Goal: Task Accomplishment & Management: Manage account settings

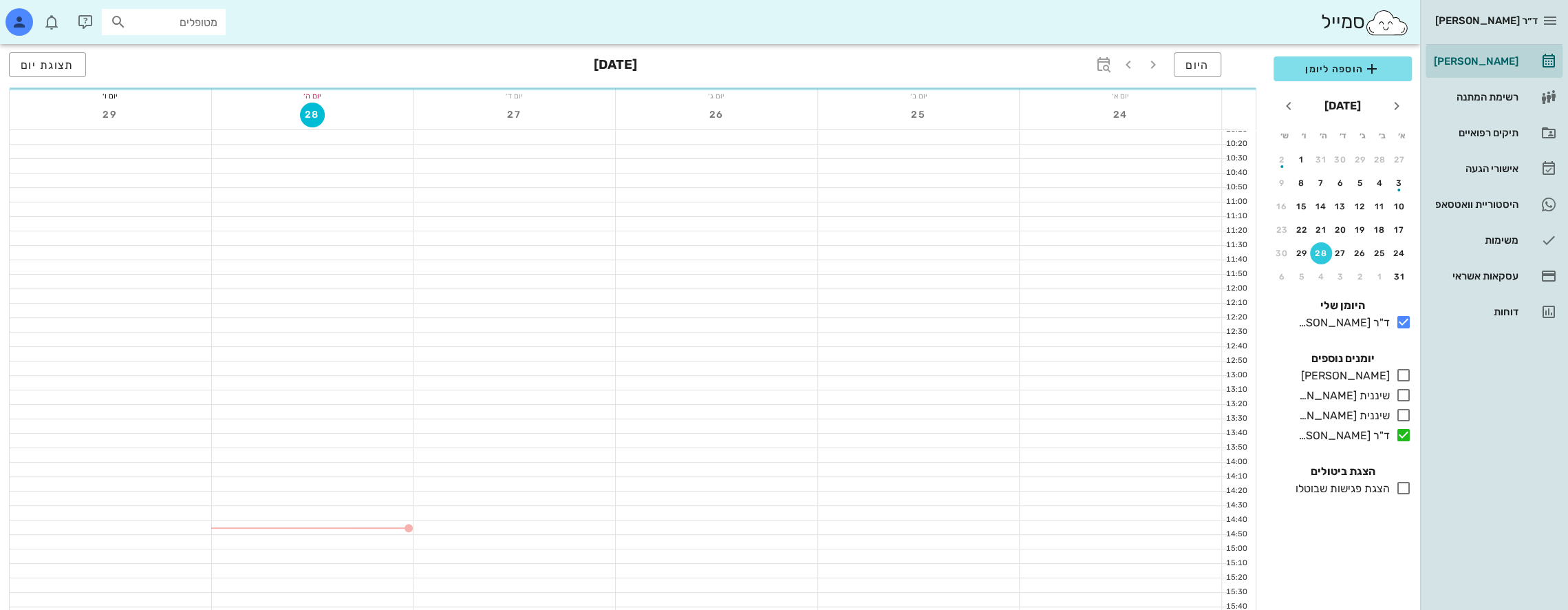
click at [183, 18] on input "מטופלים" at bounding box center [173, 22] width 88 height 18
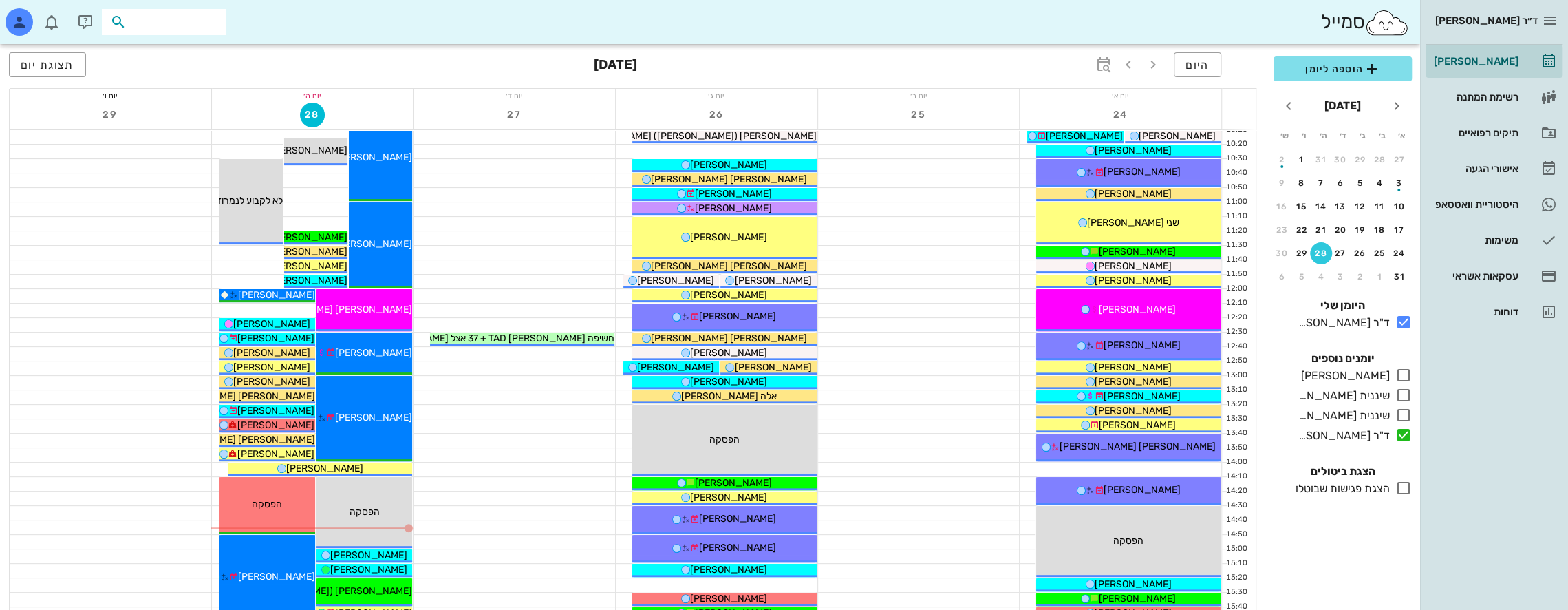
scroll to position [275, 0]
type input "e"
type input "ר"
type input "קסטרו"
click at [193, 52] on div "[PERSON_NAME] 220327100" at bounding box center [139, 52] width 151 height 11
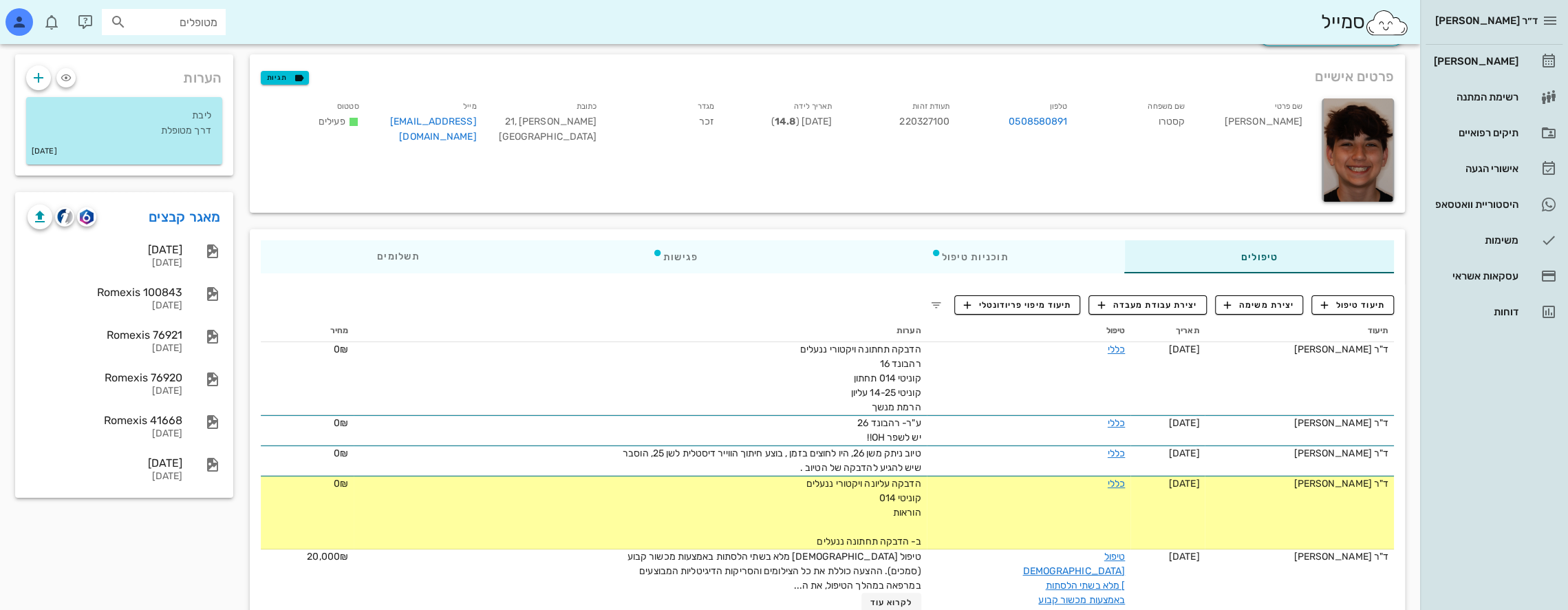
scroll to position [69, 0]
click at [1502, 55] on div "[PERSON_NAME]" at bounding box center [1474, 61] width 87 height 22
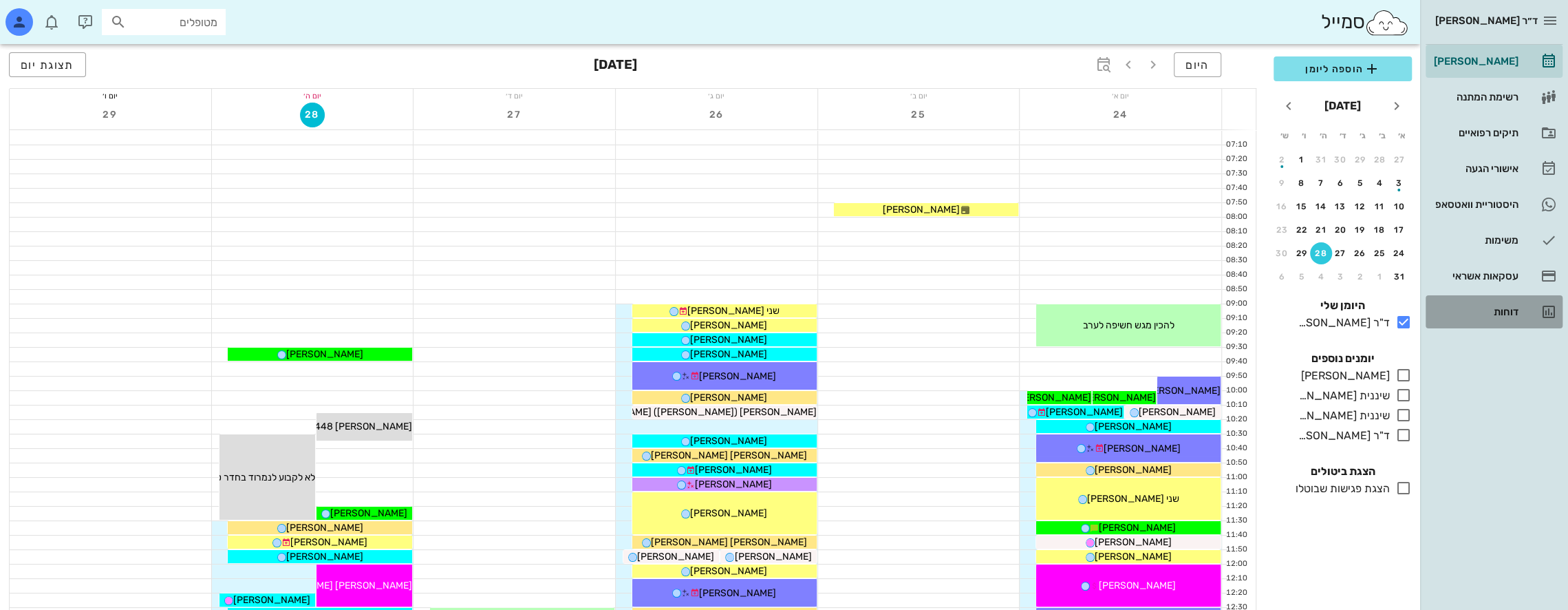
click at [1508, 304] on div "דוחות" at bounding box center [1474, 311] width 87 height 22
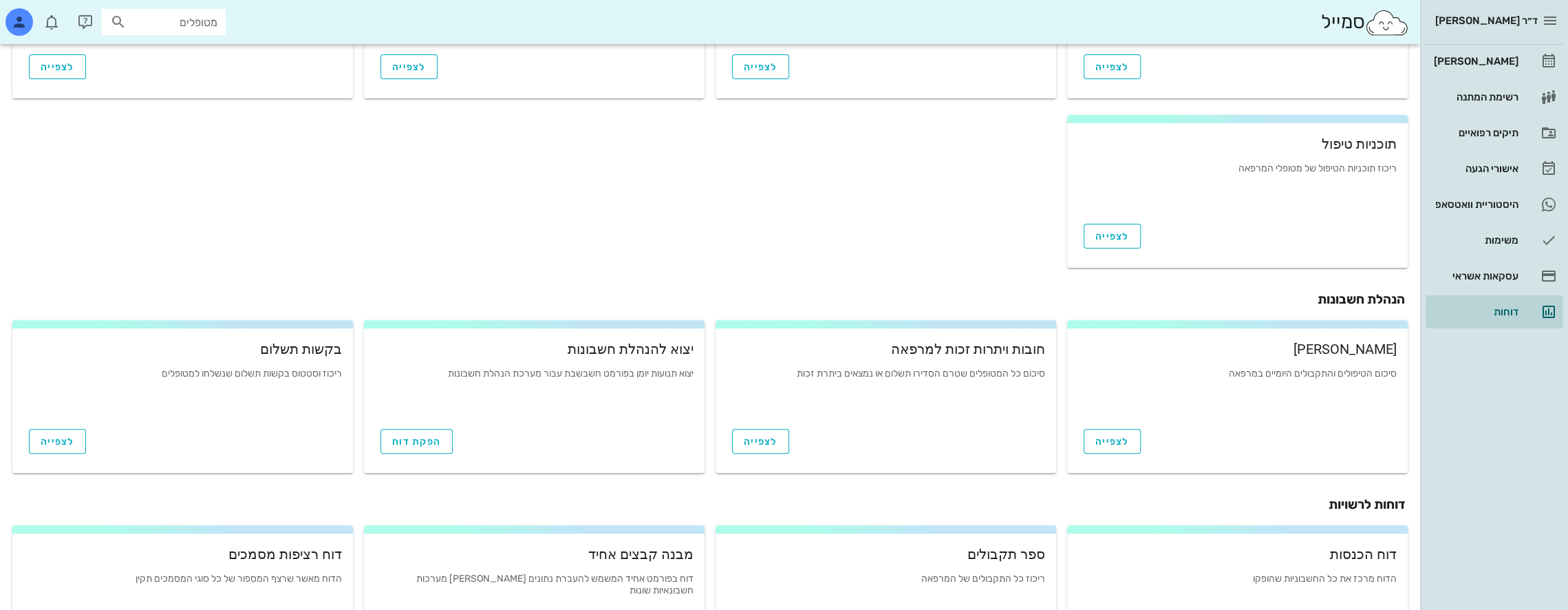
scroll to position [407, 0]
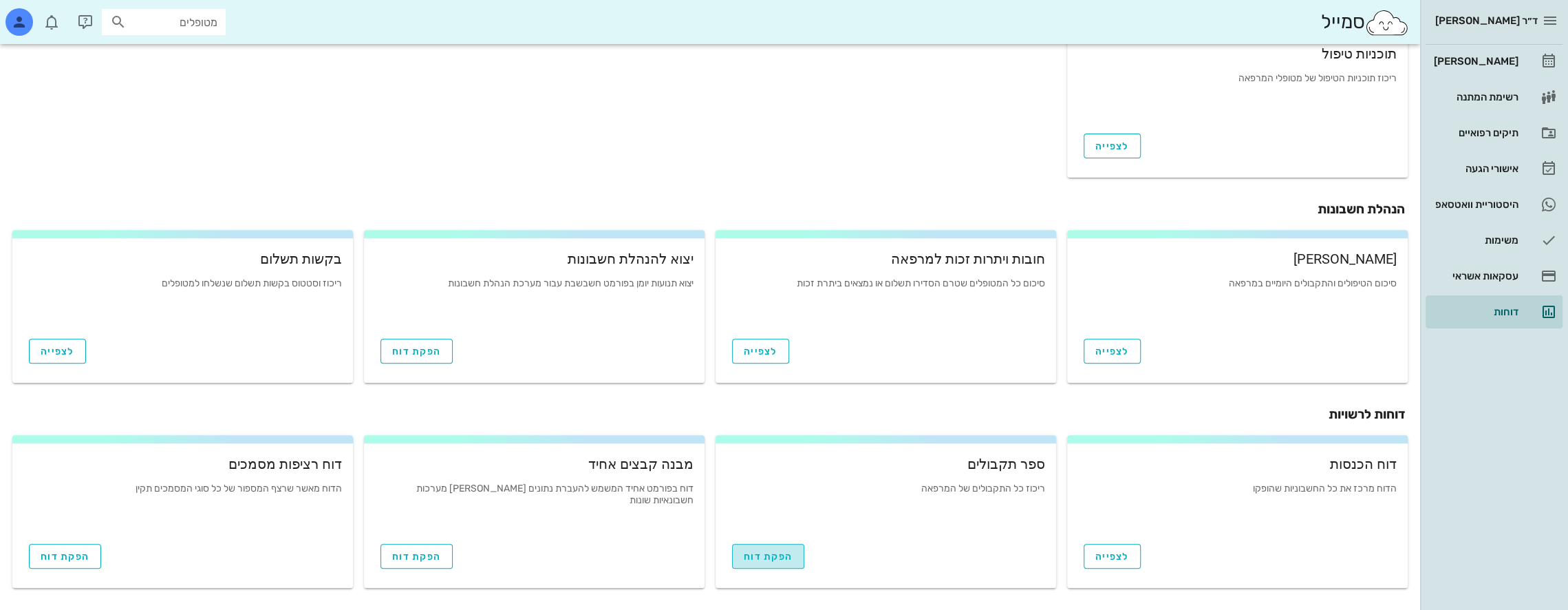
click at [782, 555] on span "הפקת דוח" at bounding box center [768, 556] width 49 height 12
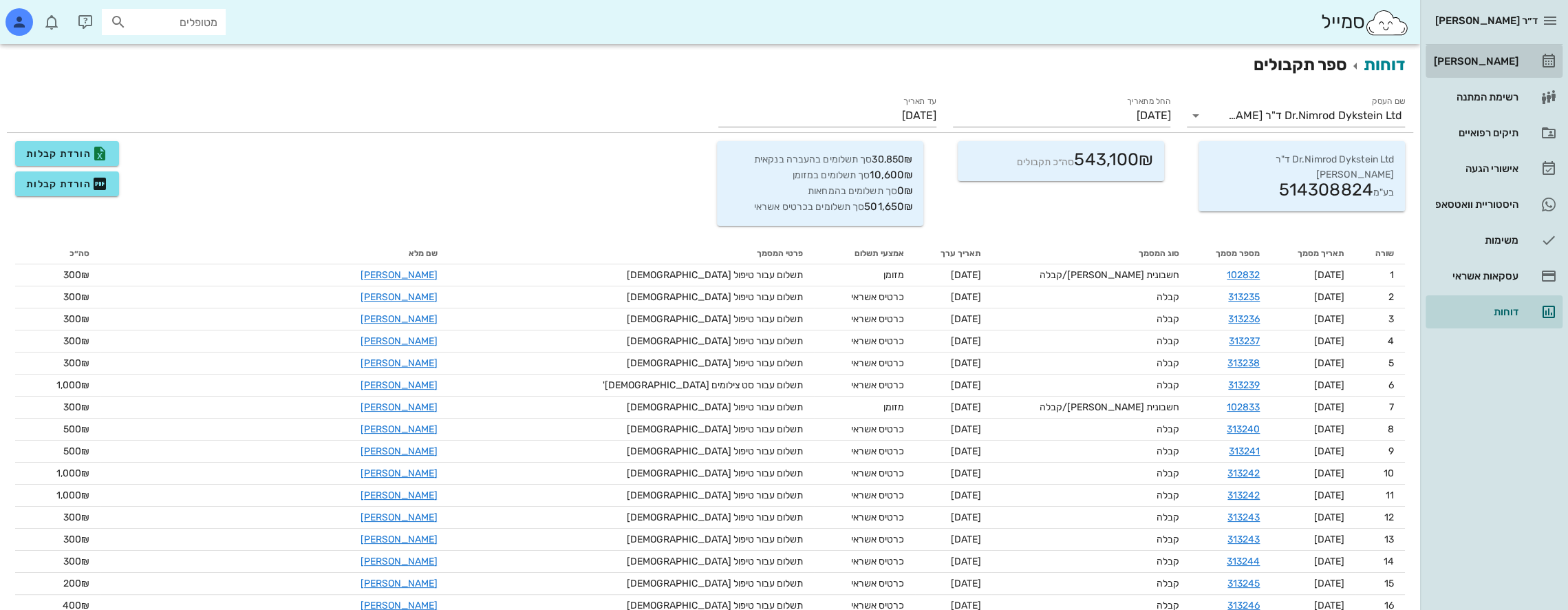
click at [1489, 56] on div "[PERSON_NAME]" at bounding box center [1474, 62] width 87 height 11
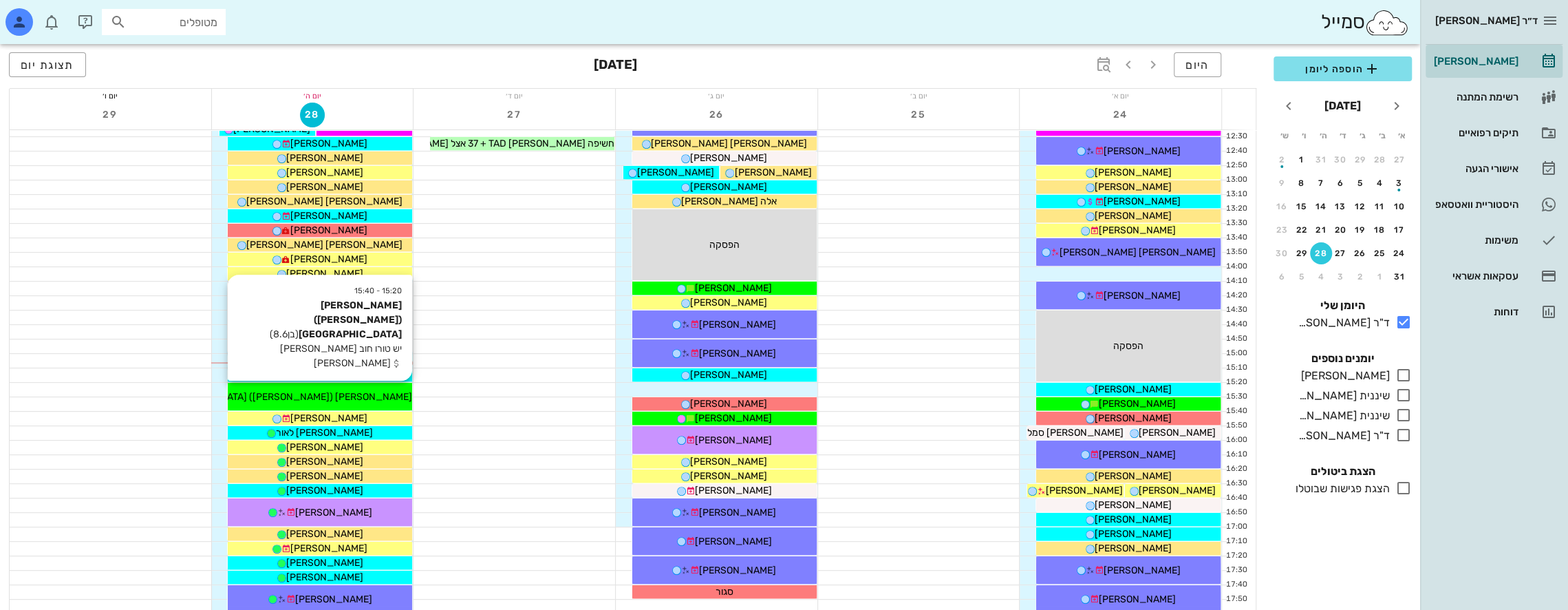
scroll to position [482, 0]
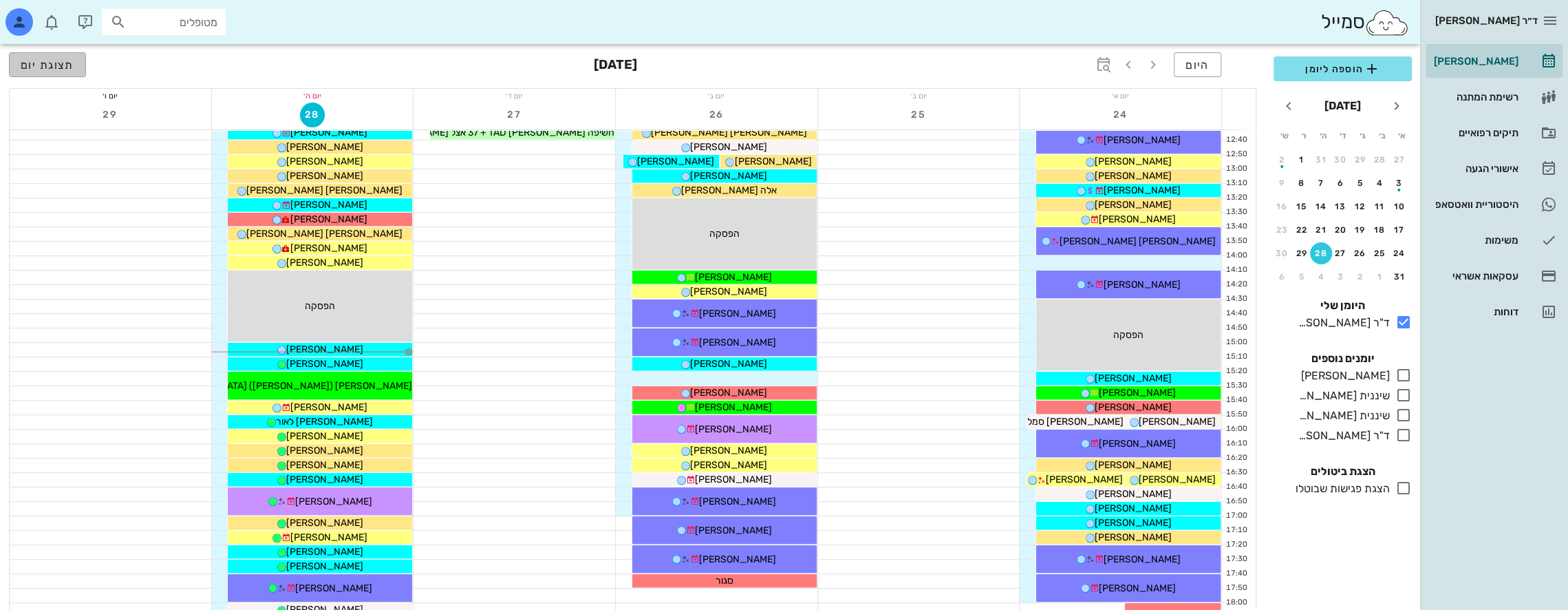
click at [35, 62] on span "תצוגת יום" at bounding box center [47, 65] width 54 height 13
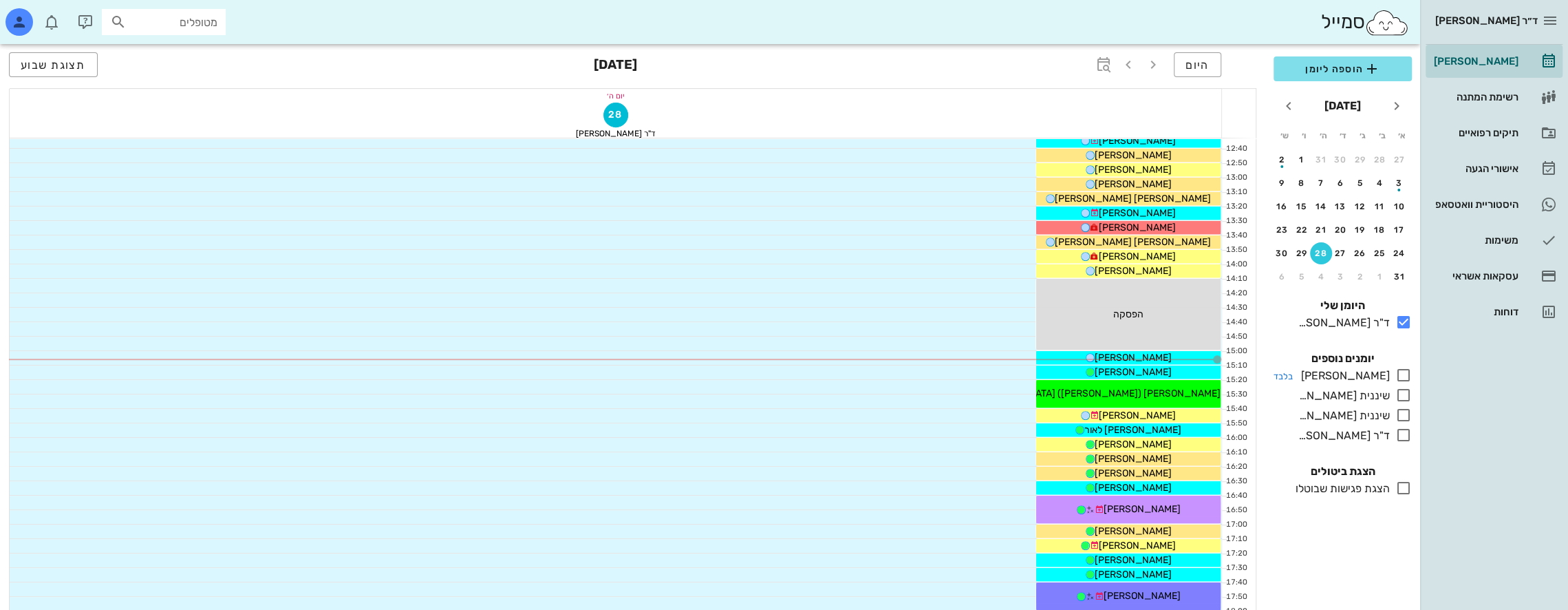
click at [1401, 374] on icon at bounding box center [1404, 375] width 17 height 17
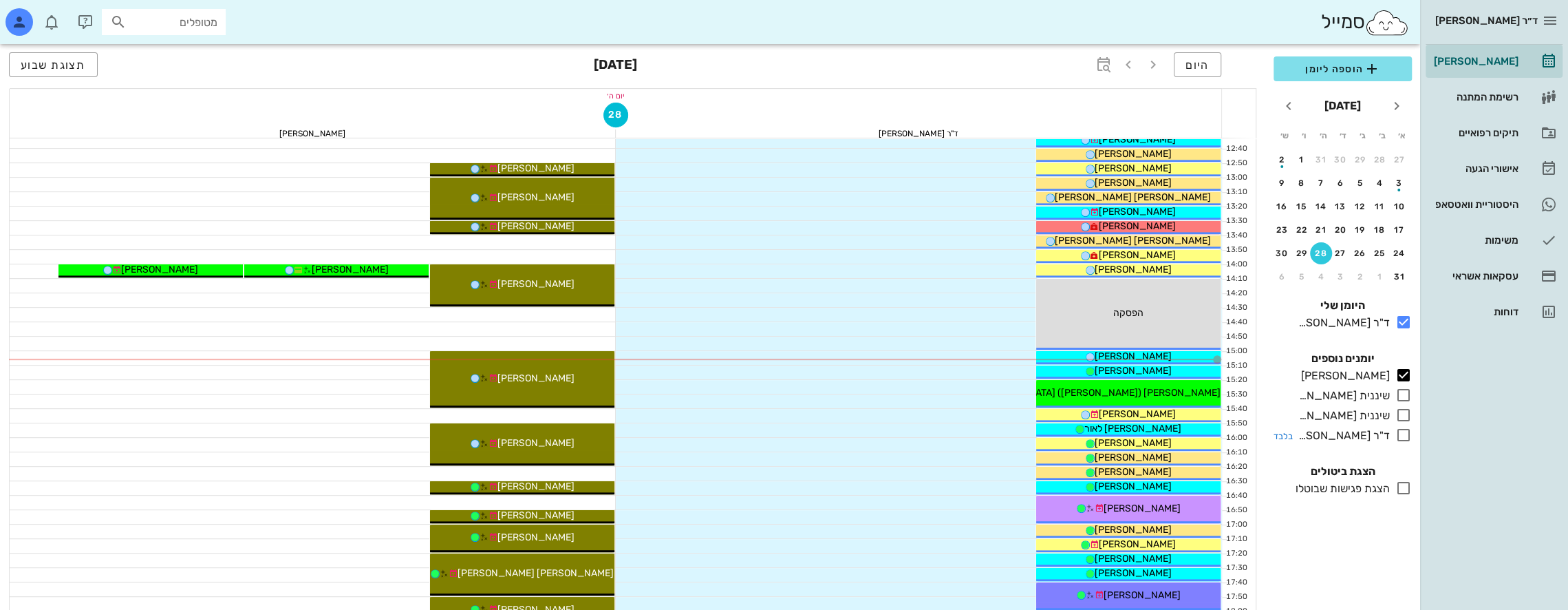
click at [1404, 436] on icon at bounding box center [1404, 434] width 17 height 17
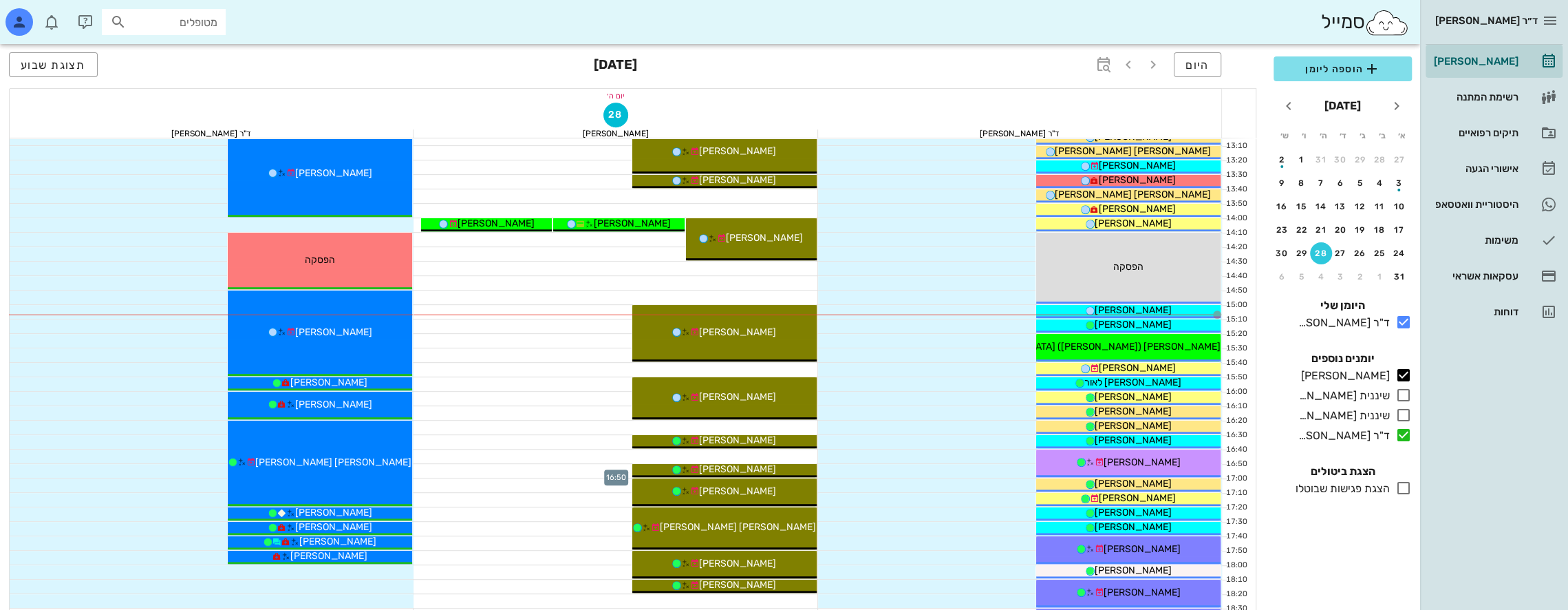
scroll to position [482, 0]
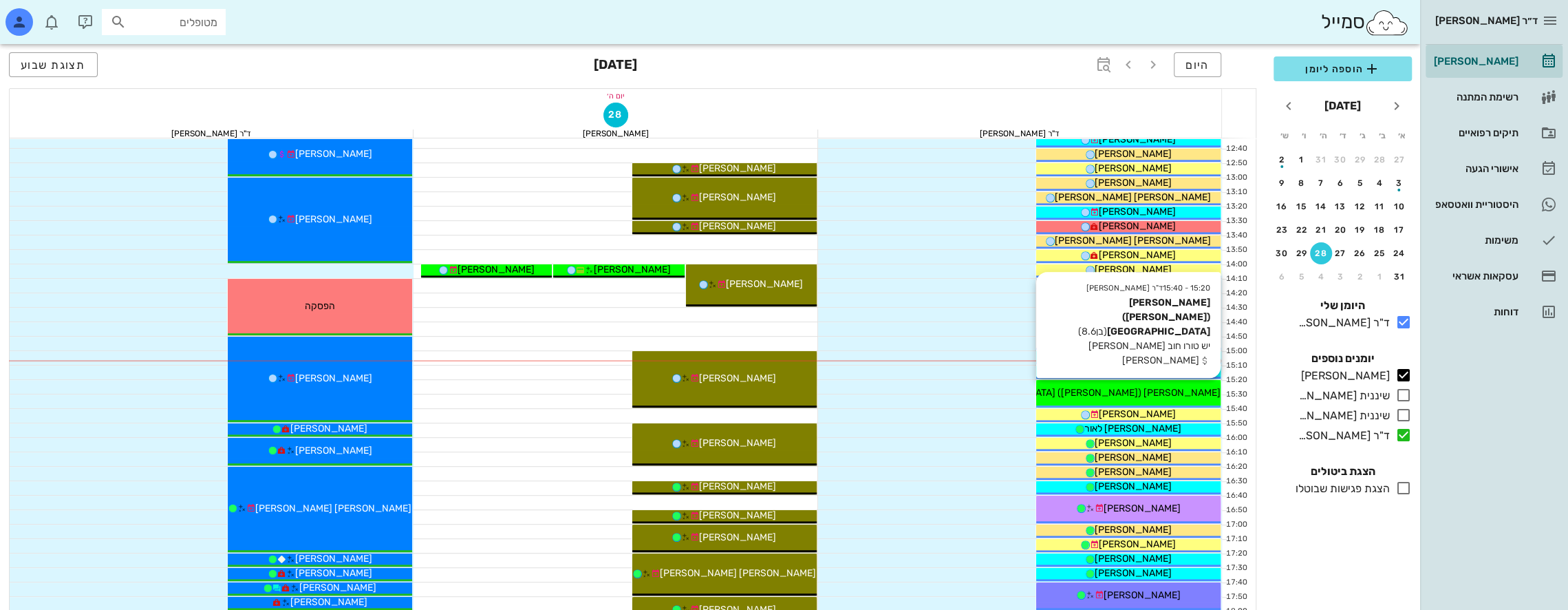
click at [1146, 392] on span "[PERSON_NAME] ([PERSON_NAME]) [GEOGRAPHIC_DATA]" at bounding box center [1089, 393] width 262 height 12
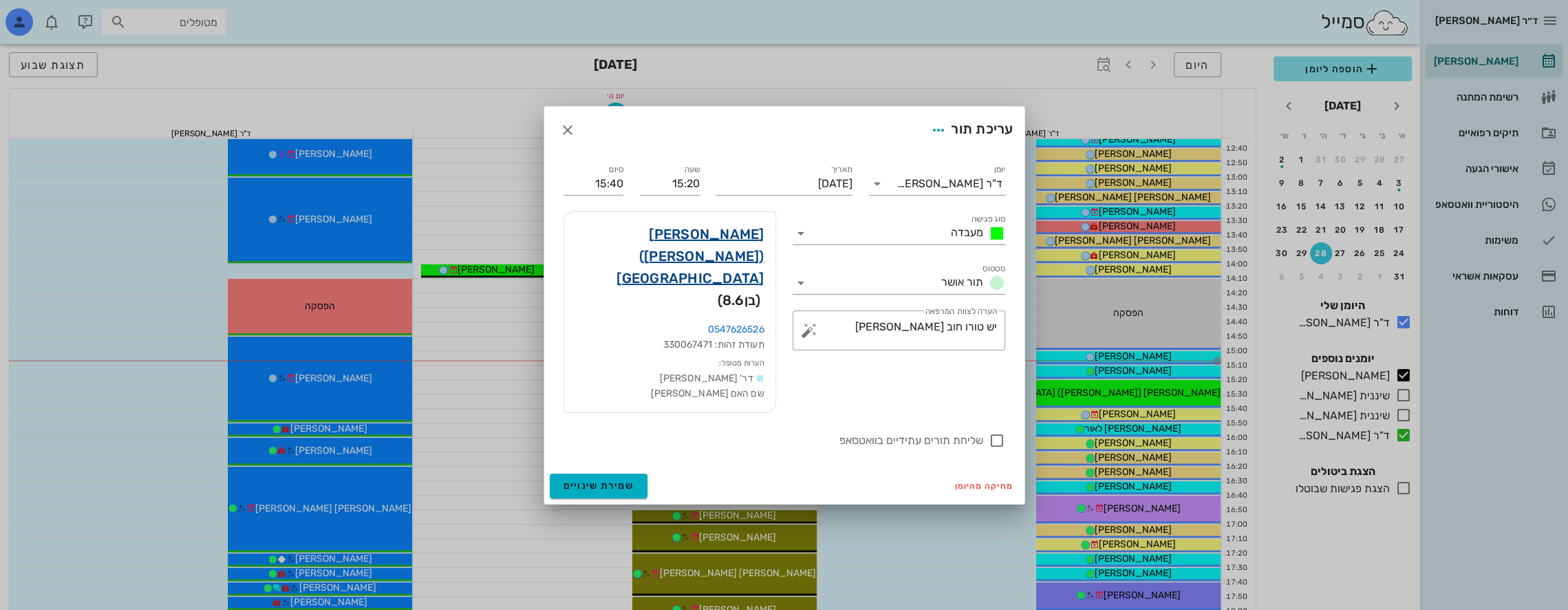
click at [698, 264] on link "[PERSON_NAME] ([PERSON_NAME]) [GEOGRAPHIC_DATA]" at bounding box center [670, 256] width 189 height 66
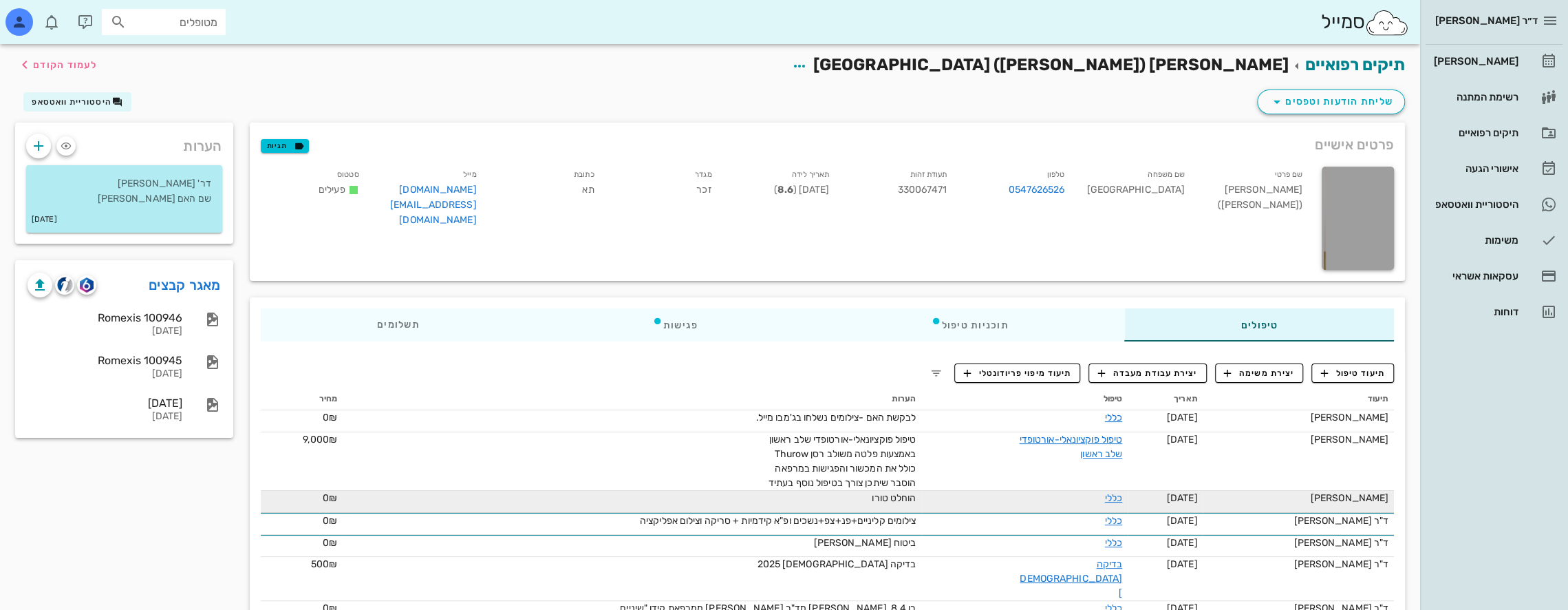
scroll to position [64, 0]
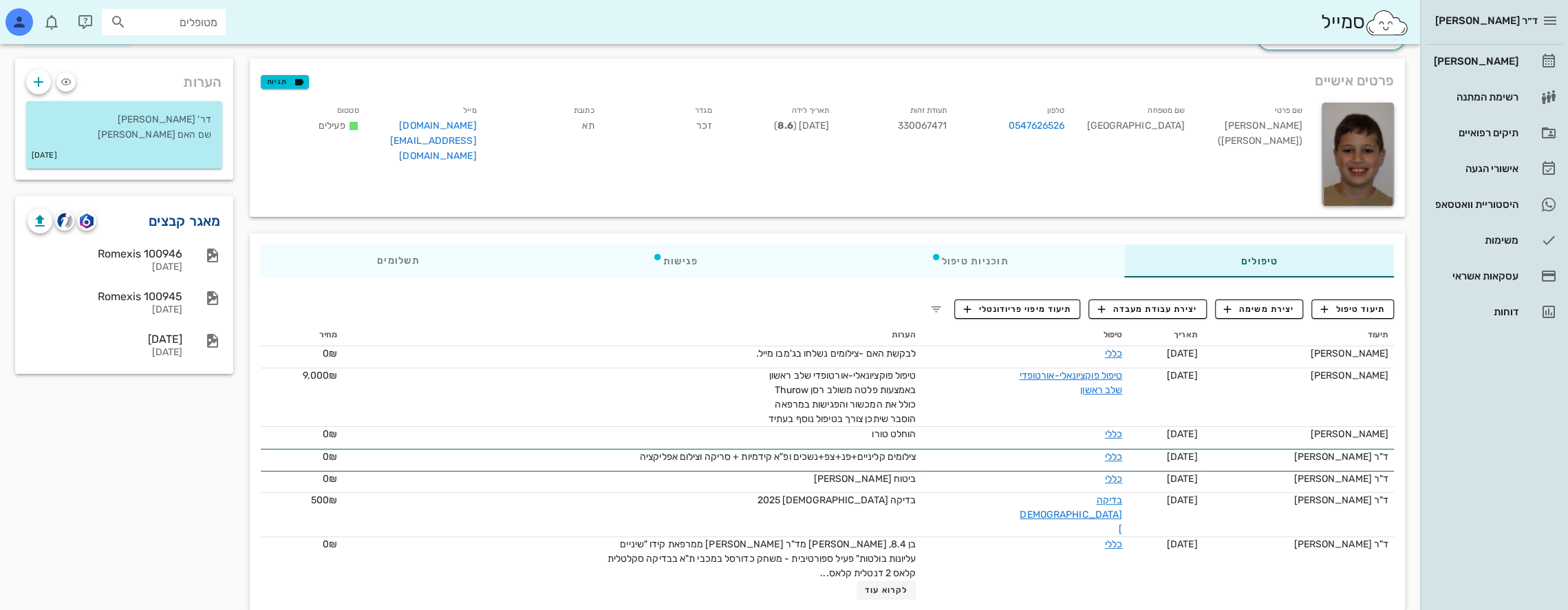
click at [188, 220] on link "מאגר קבצים" at bounding box center [184, 220] width 72 height 22
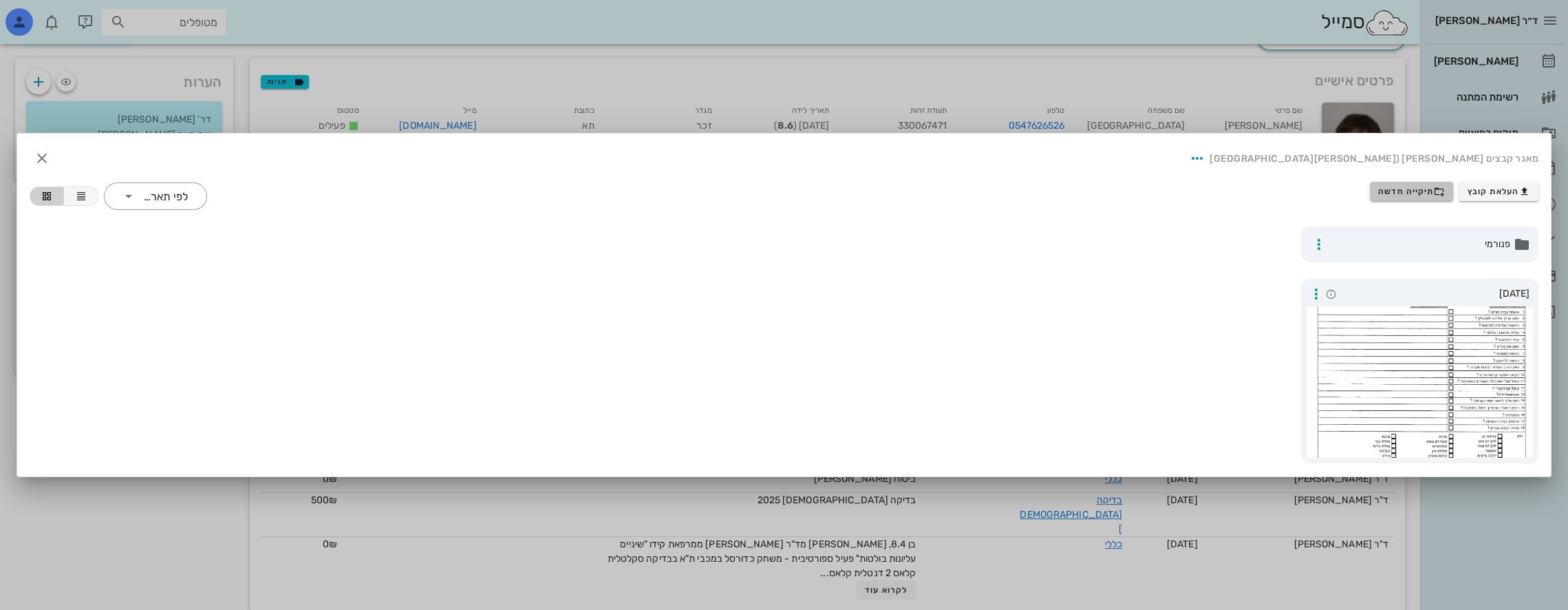
click at [1415, 188] on span "תיקייה חדשה" at bounding box center [1411, 192] width 67 height 11
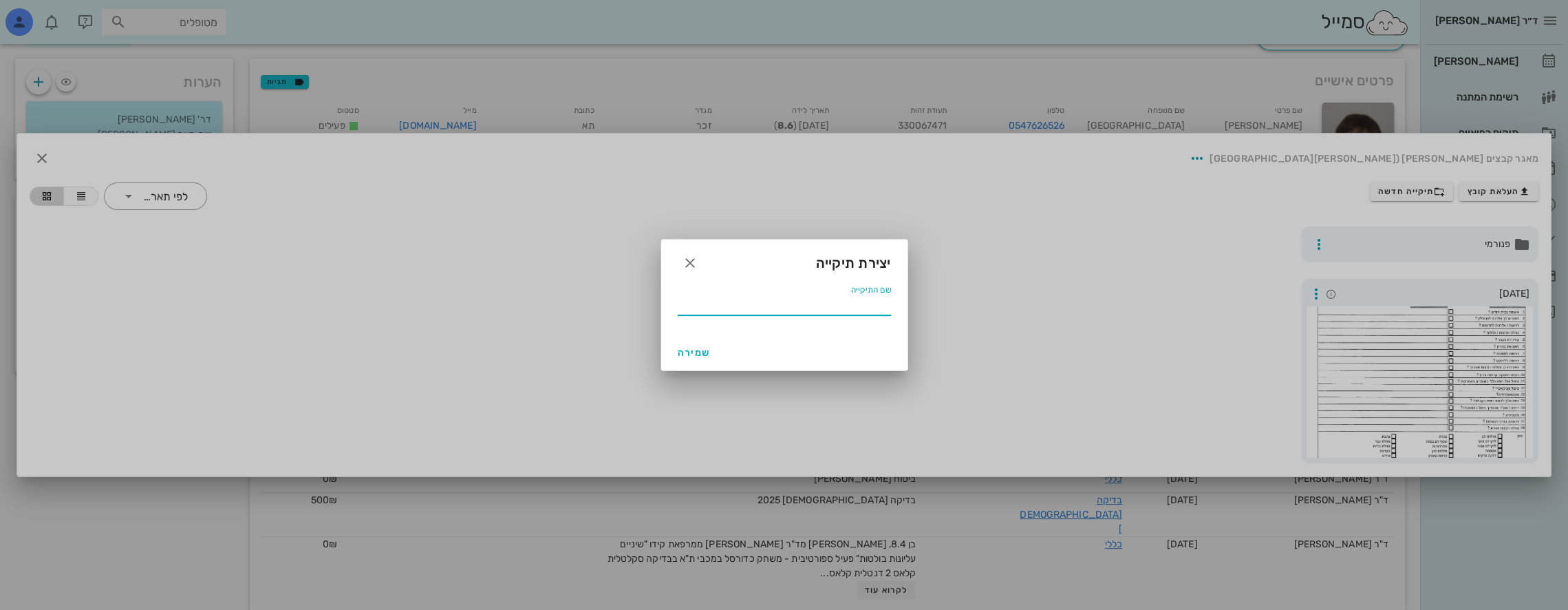
click at [850, 305] on input "שם התיקייה" at bounding box center [784, 304] width 213 height 22
type input "07 2025"
click at [696, 349] on span "שמירה" at bounding box center [694, 353] width 33 height 12
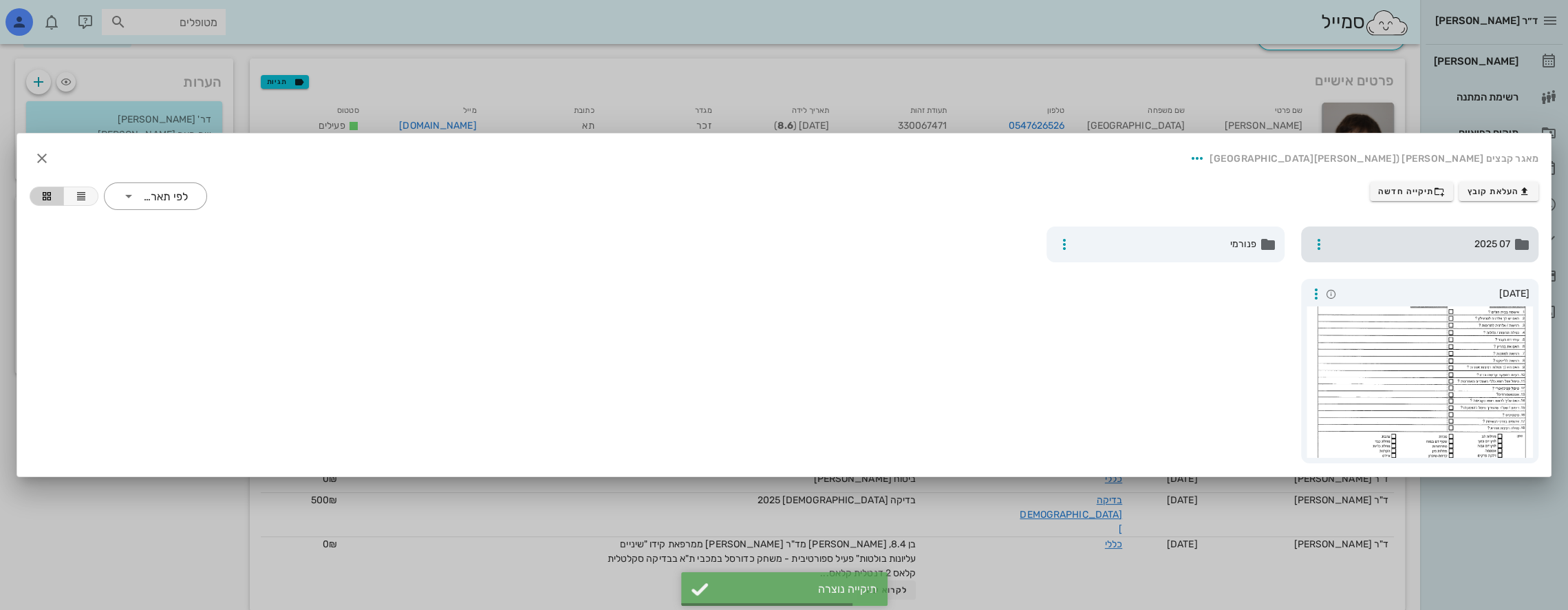
click at [1421, 242] on span "07 2025" at bounding box center [1421, 244] width 179 height 15
